Goal: Book appointment/travel/reservation

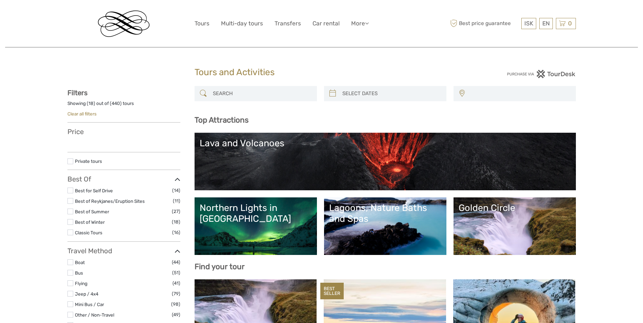
select select
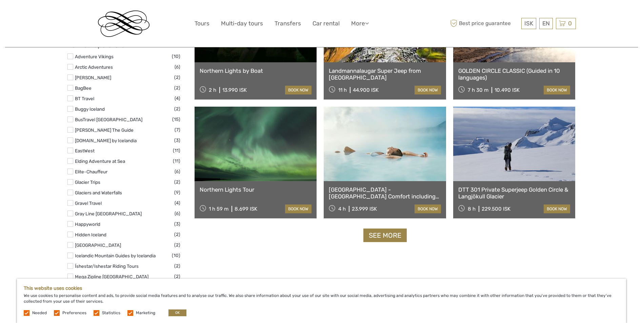
scroll to position [780, 0]
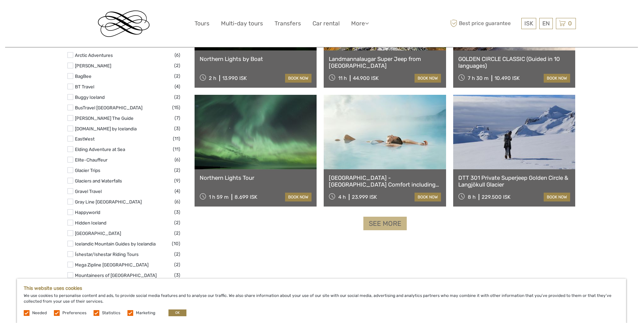
click at [369, 228] on link "See more" at bounding box center [384, 224] width 43 height 14
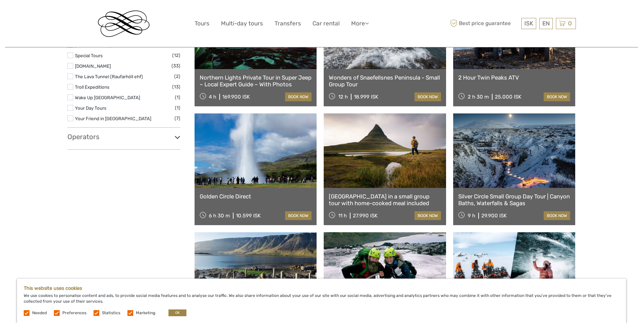
scroll to position [1085, 0]
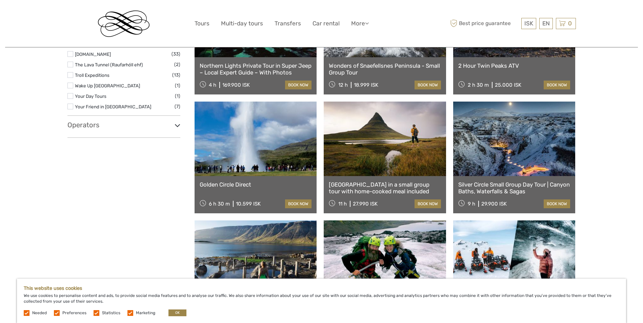
click at [255, 163] on link at bounding box center [256, 139] width 122 height 75
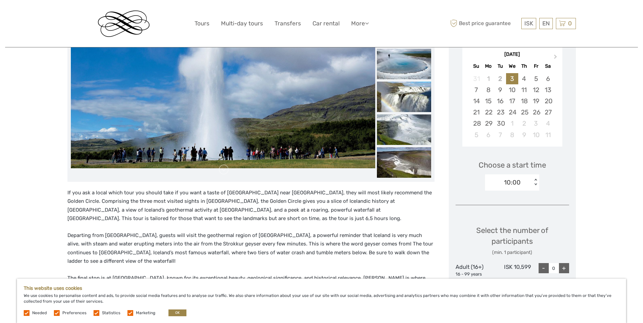
scroll to position [34, 0]
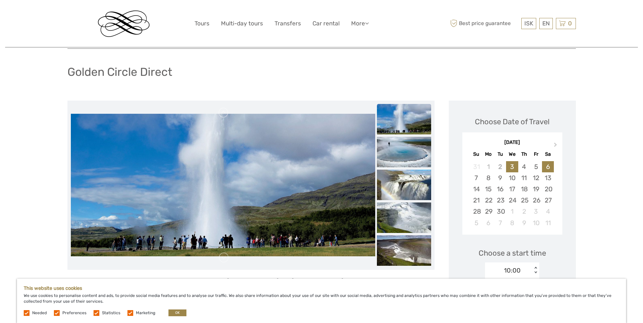
click at [549, 165] on div "6" at bounding box center [548, 166] width 12 height 11
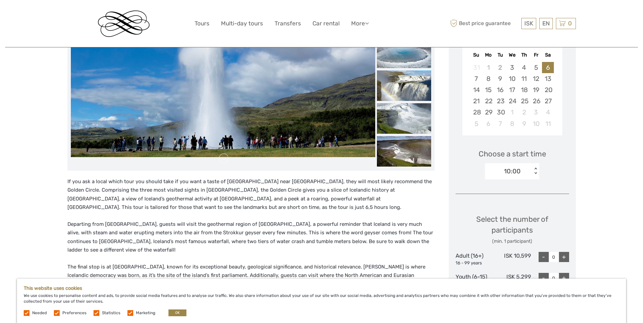
scroll to position [136, 0]
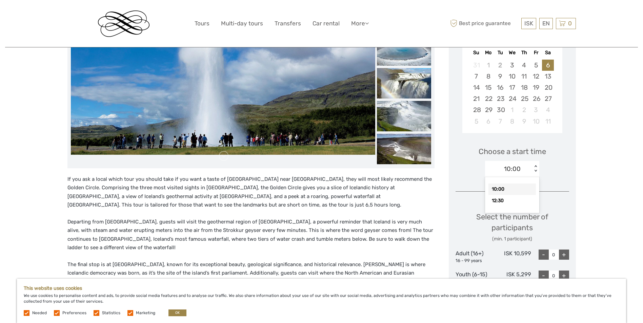
click at [521, 171] on div "10:00" at bounding box center [508, 169] width 47 height 10
click at [503, 199] on div "12:30" at bounding box center [511, 201] width 47 height 12
click at [552, 183] on div "Choose Date of Travel Next Month [DATE] Su Mo Tu We Th Fr Sa 31 1 2 3 4 5 6 7 8…" at bounding box center [512, 211] width 127 height 425
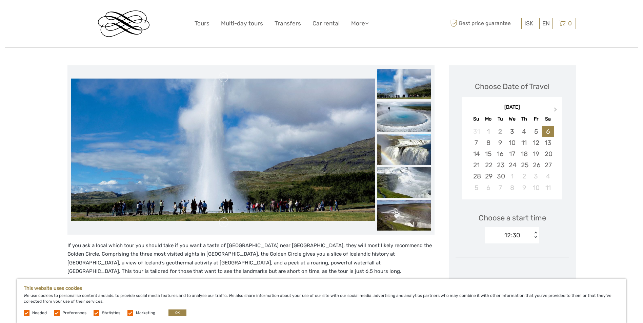
scroll to position [68, 0]
